Goal: Information Seeking & Learning: Check status

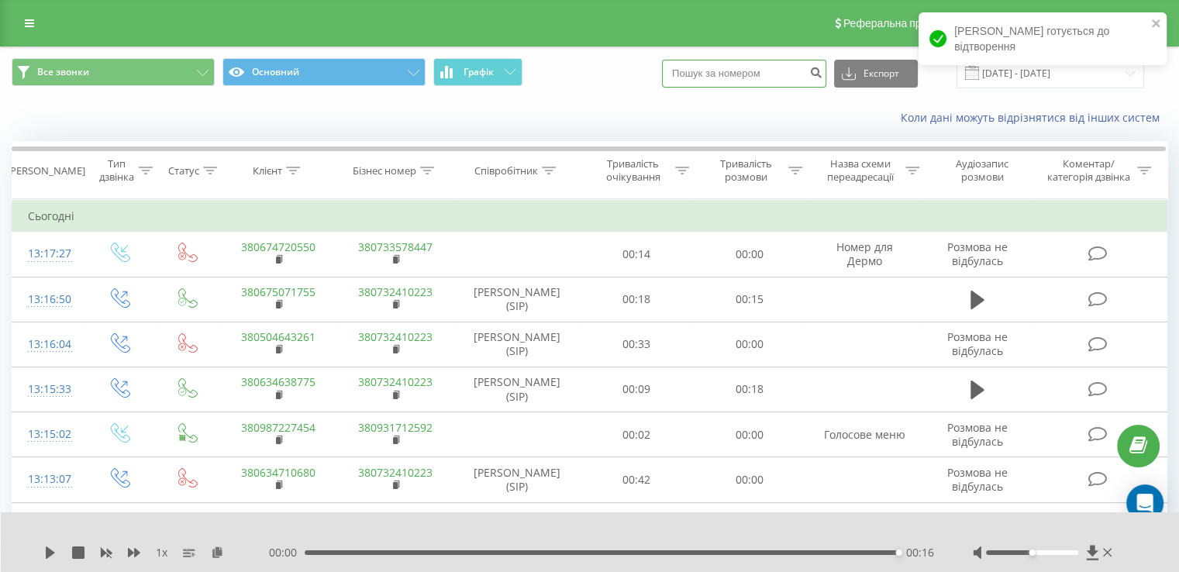
click at [704, 73] on input at bounding box center [744, 74] width 164 height 28
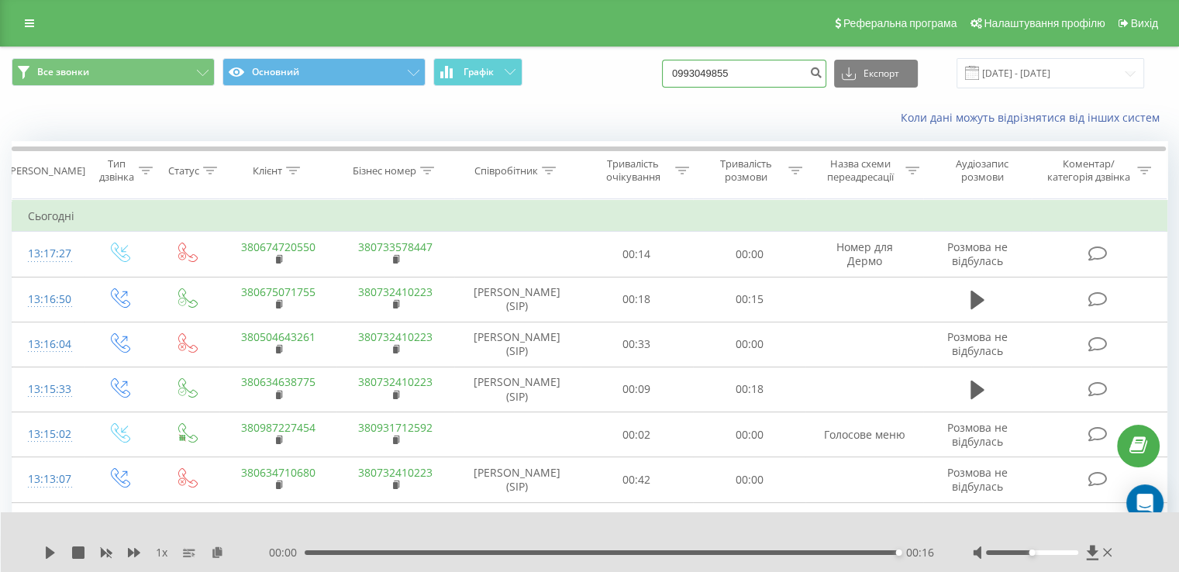
type input "0993049855"
